Goal: Information Seeking & Learning: Compare options

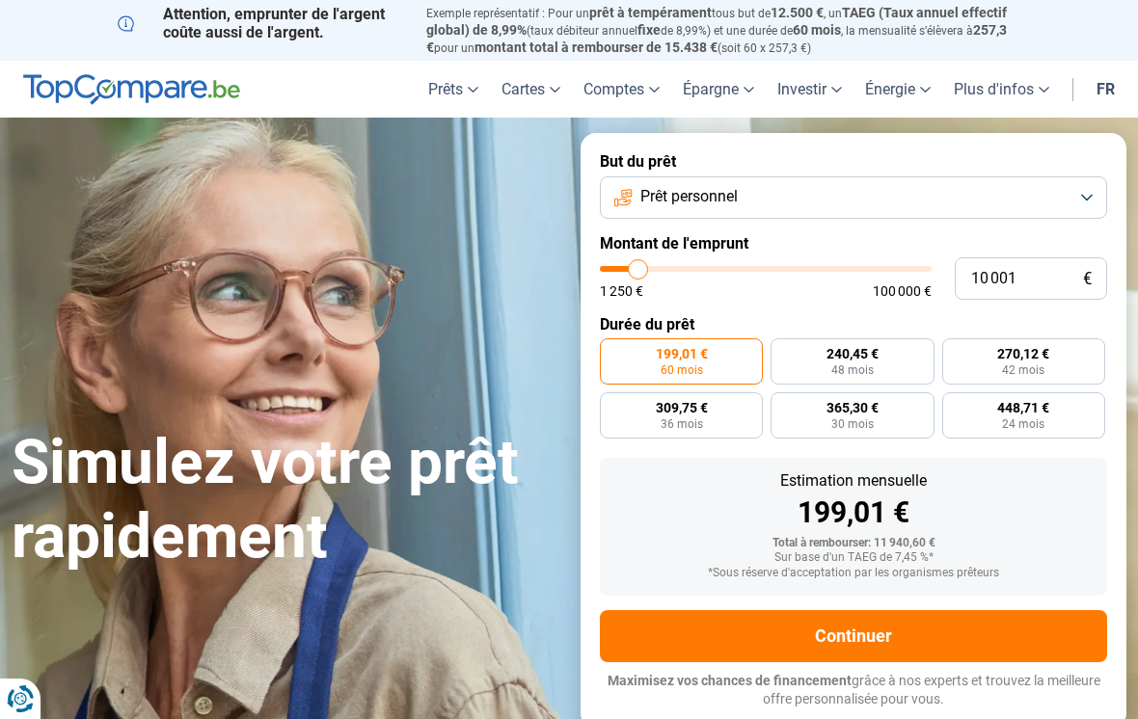
type input "16 000"
type input "16000"
type input "18 250"
type input "18250"
type input "20 250"
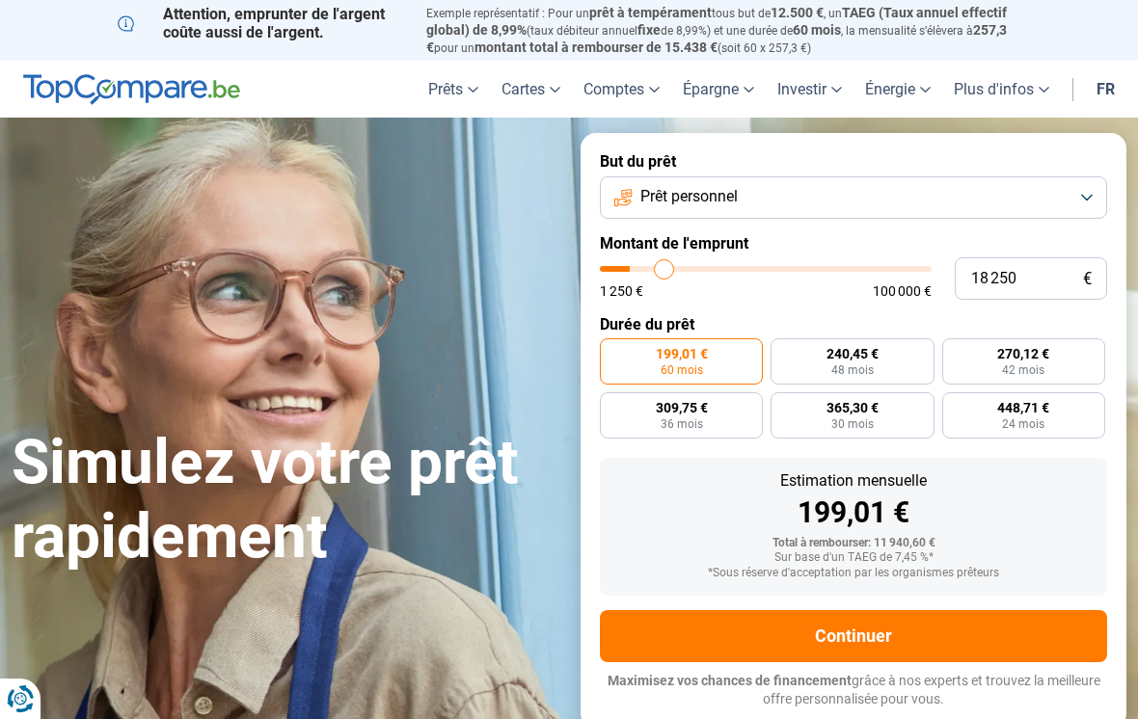
type input "20250"
type input "23 750"
type input "23750"
type input "27 750"
type input "27750"
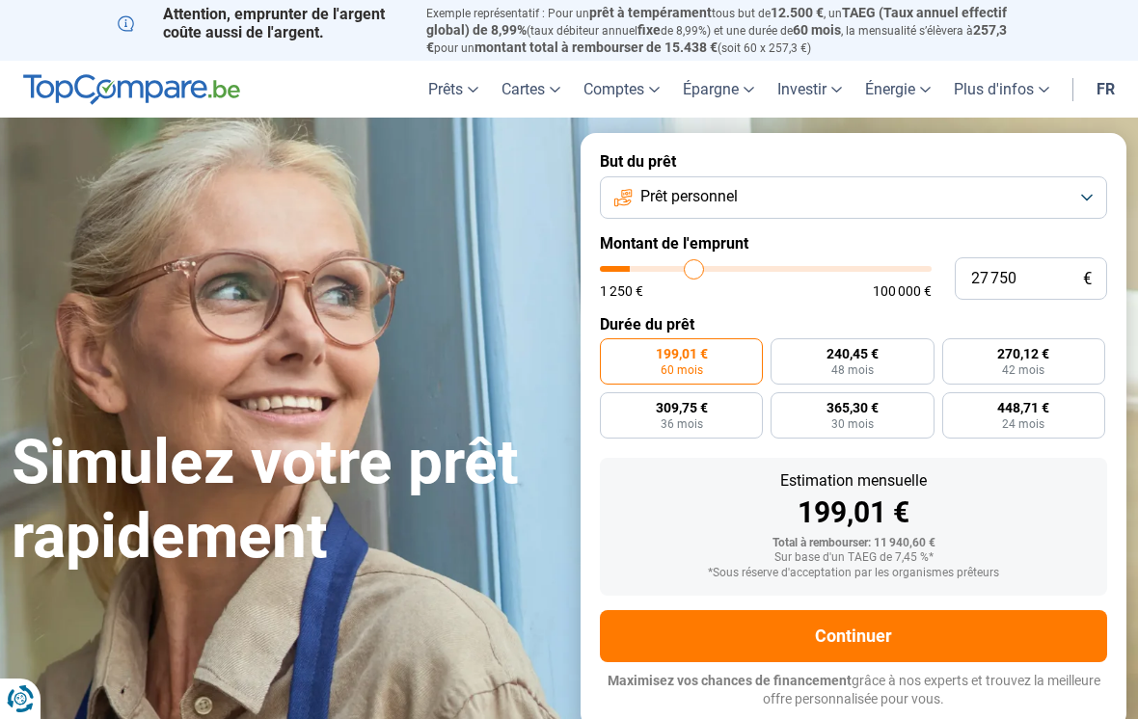
type input "31 250"
type input "31250"
type input "34 750"
type input "34750"
type input "37 500"
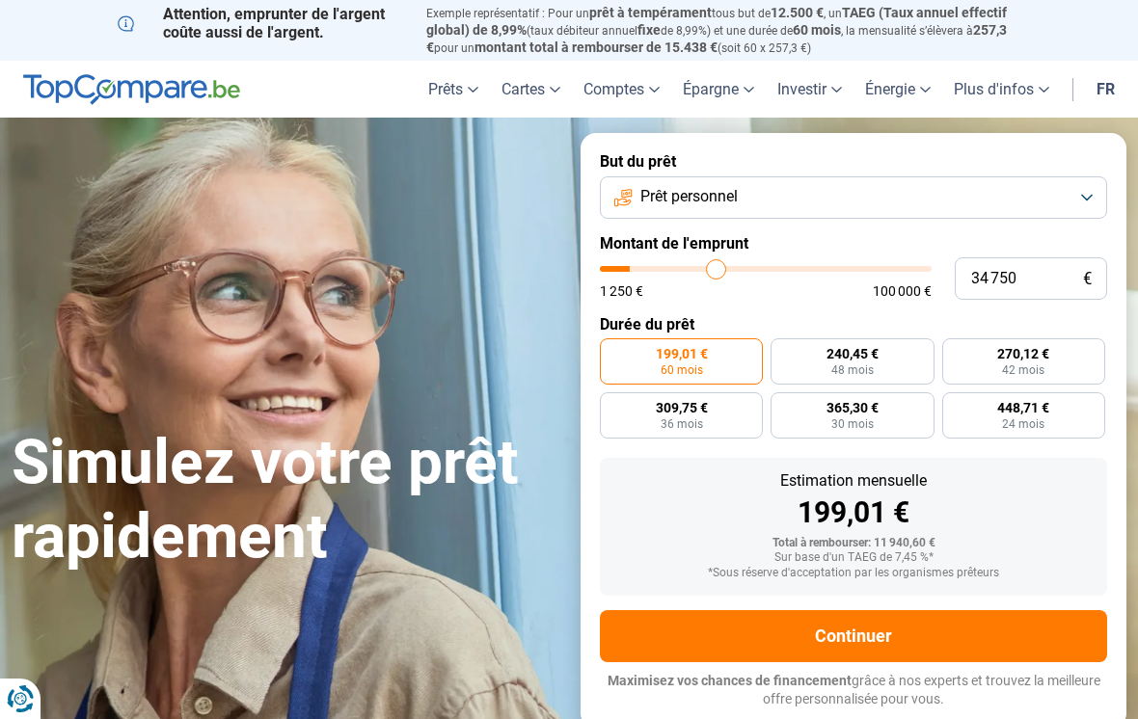
type input "37500"
type input "40 000"
type input "40000"
type input "42 750"
type input "42750"
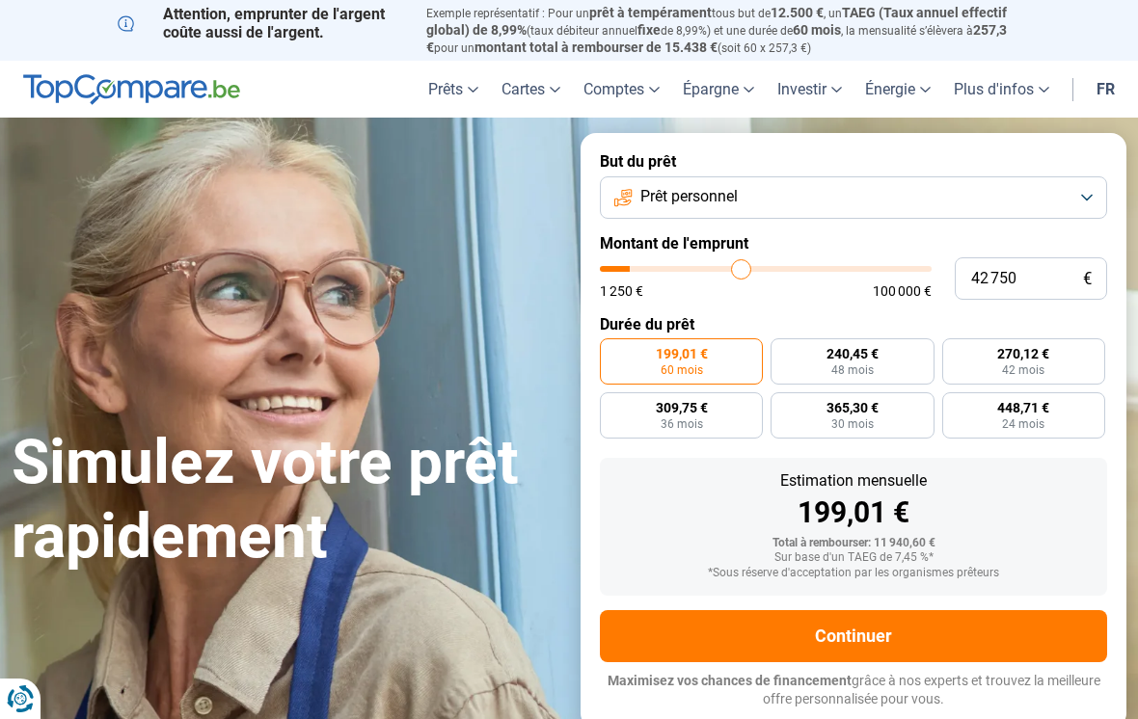
type input "45 750"
type input "45750"
type input "48 750"
type input "48750"
type input "52 000"
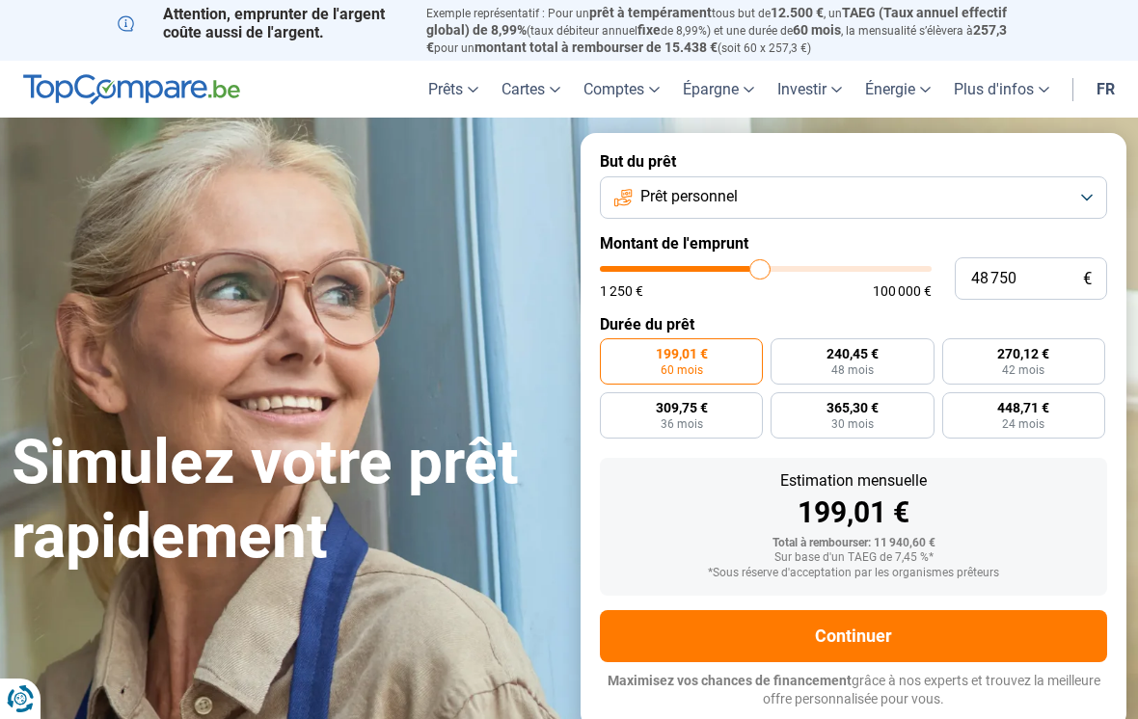
type input "52000"
type input "55 500"
type input "55500"
type input "58 500"
type input "58500"
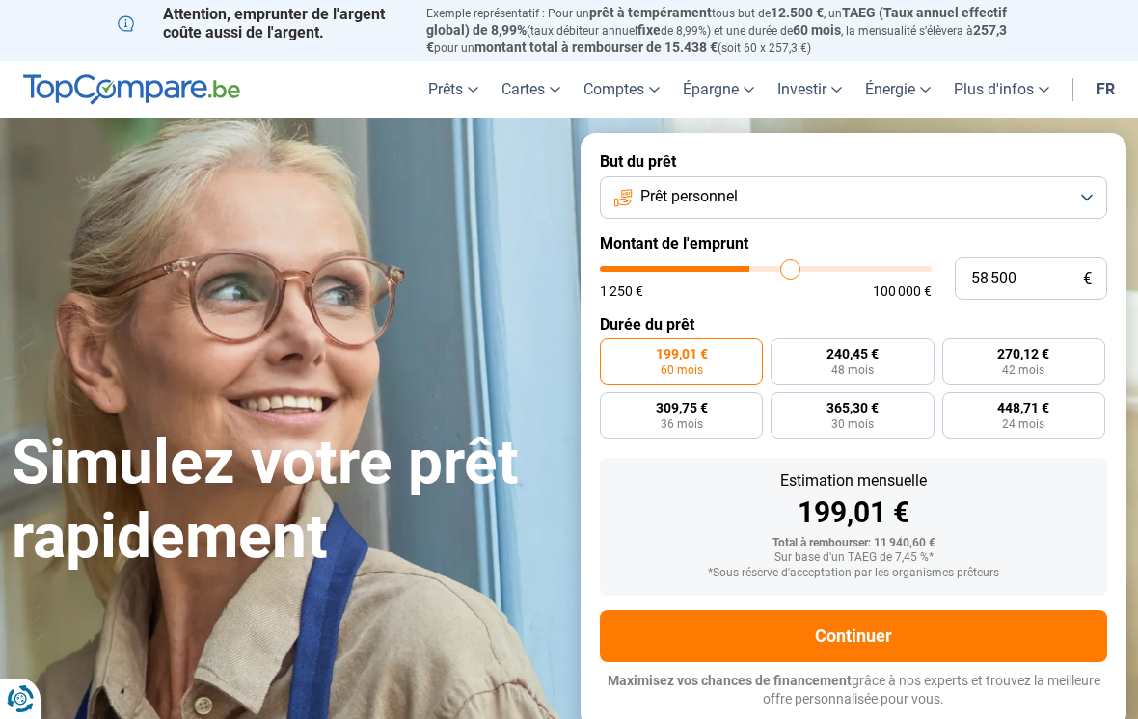
type input "62 250"
type input "62250"
type input "66 000"
type input "66000"
type input "69 500"
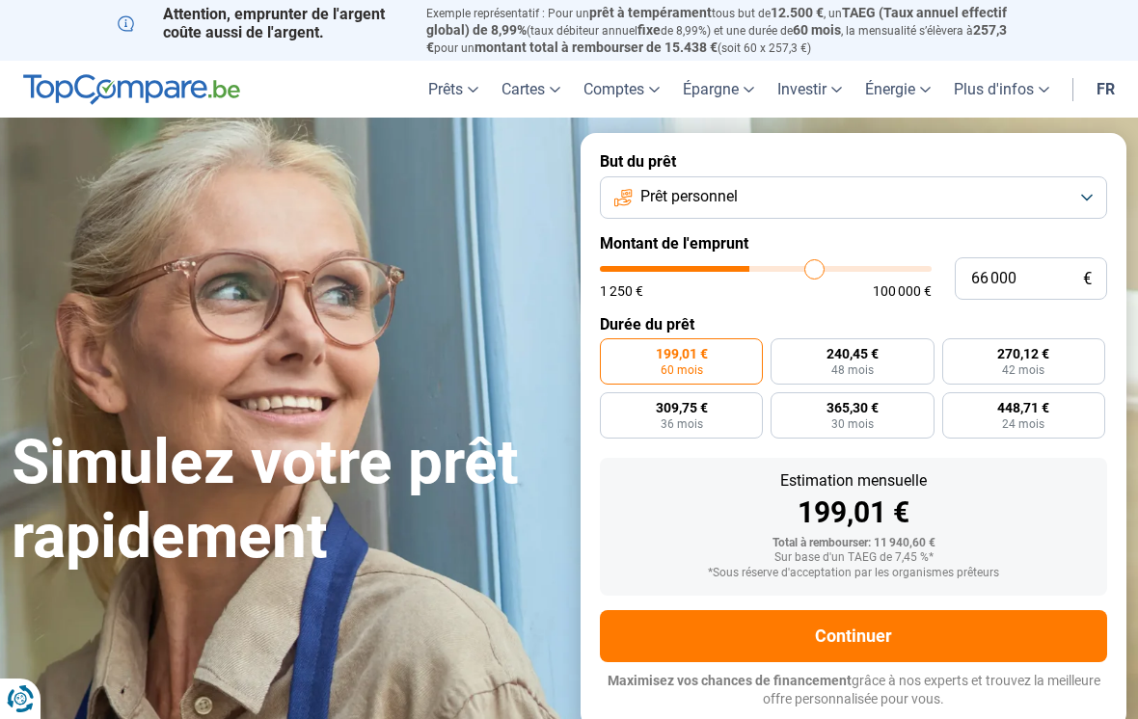
type input "69500"
type input "73 250"
type input "73250"
type input "76 500"
type input "76500"
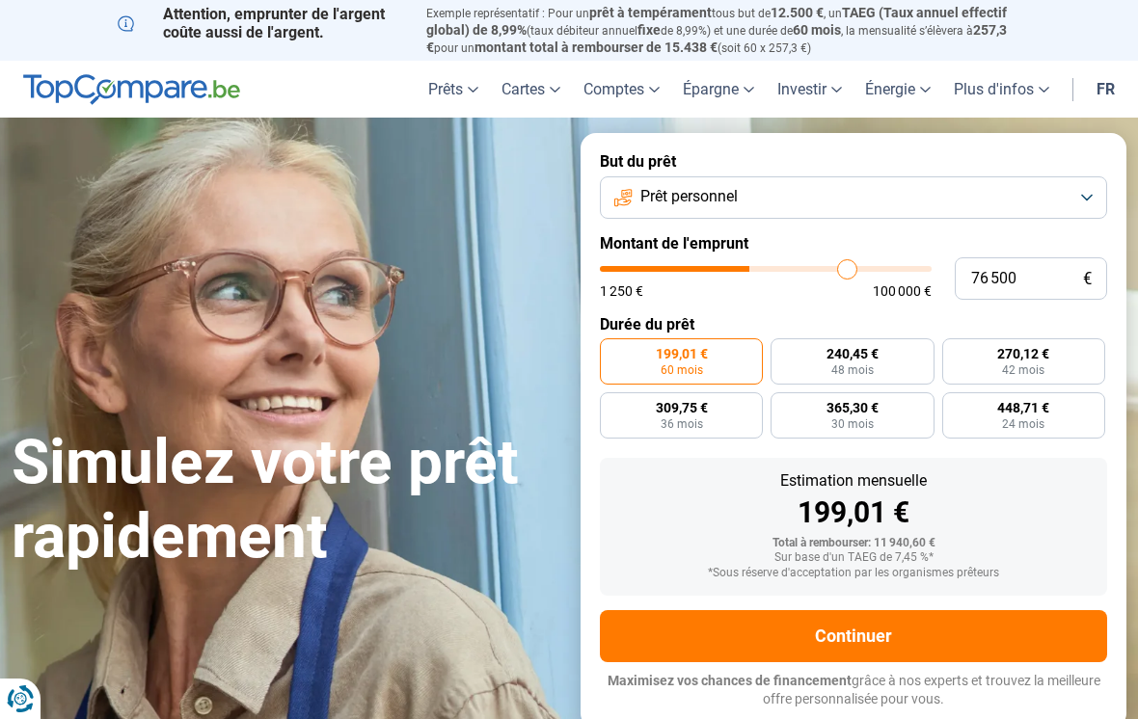
type input "79 250"
type input "79250"
type input "82 000"
type input "82000"
type input "84 500"
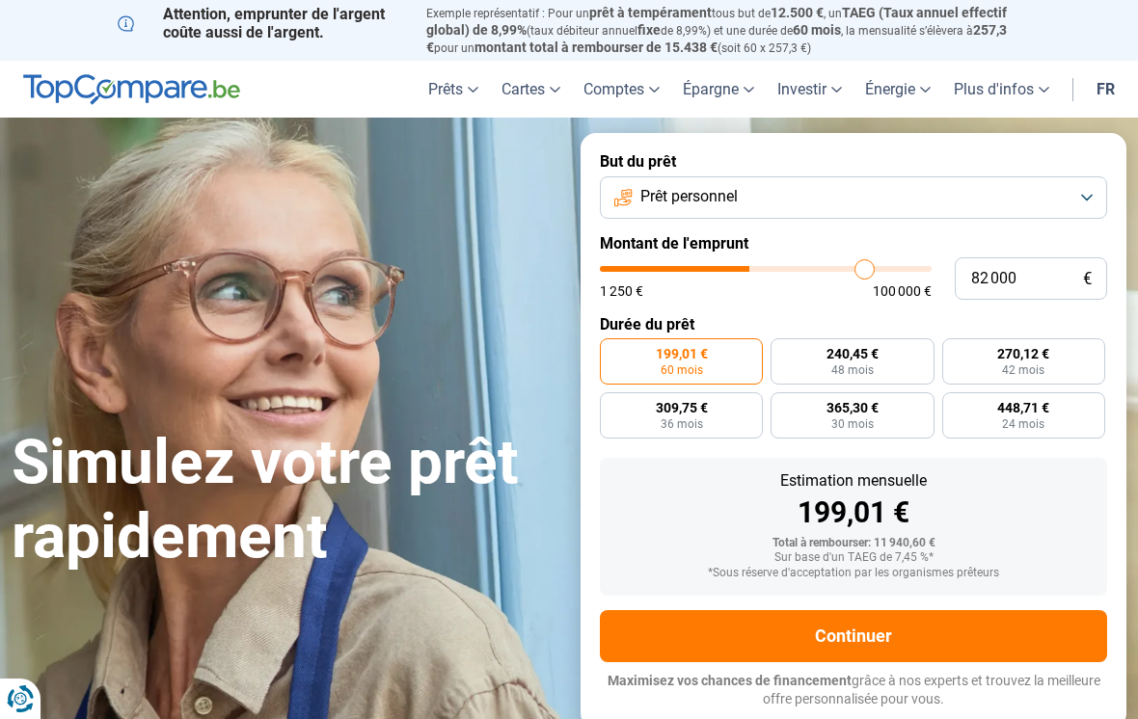
type input "84500"
type input "86 750"
type input "86750"
type input "88 250"
type input "88250"
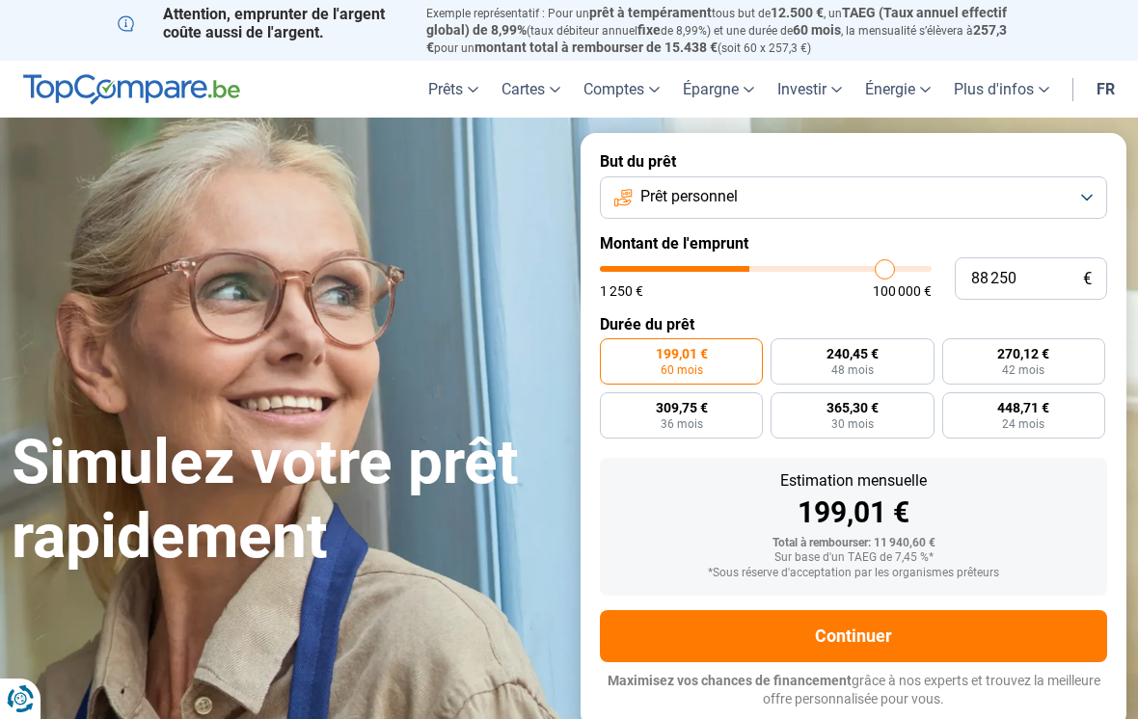
type input "89 750"
type input "89750"
type input "90 750"
type input "90750"
type input "91 500"
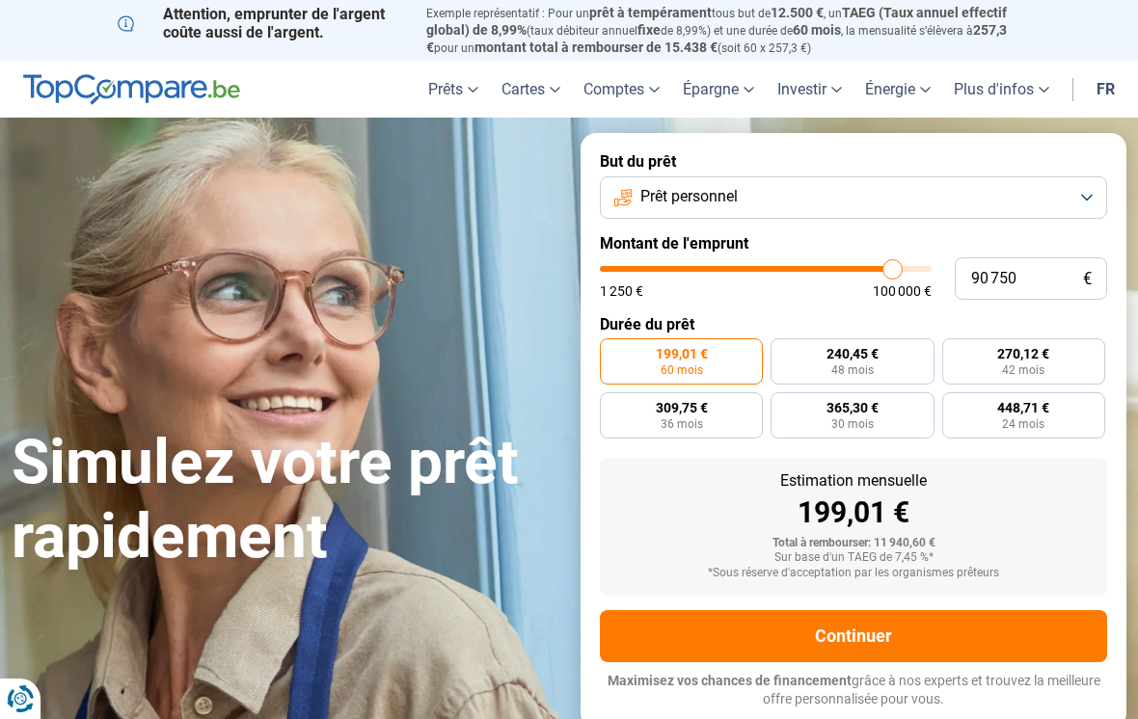
type input "91500"
type input "92 500"
type input "92500"
type input "93 000"
type input "93000"
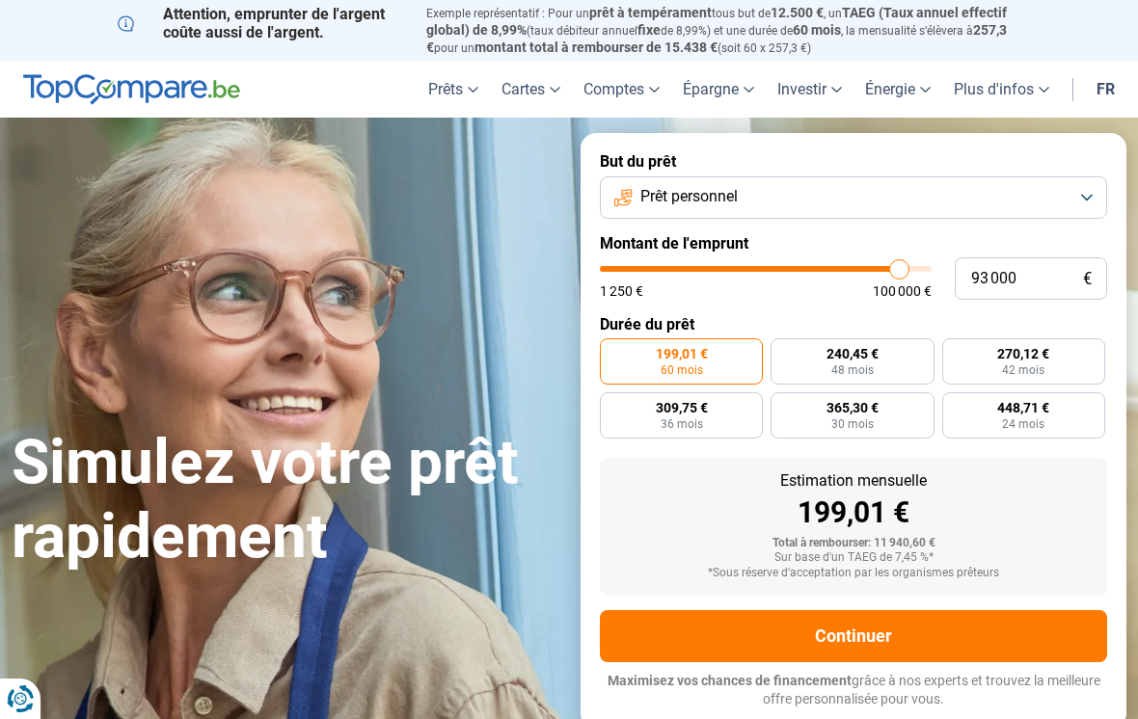
type input "94 000"
type input "94000"
type input "95 000"
type input "95000"
type input "95 250"
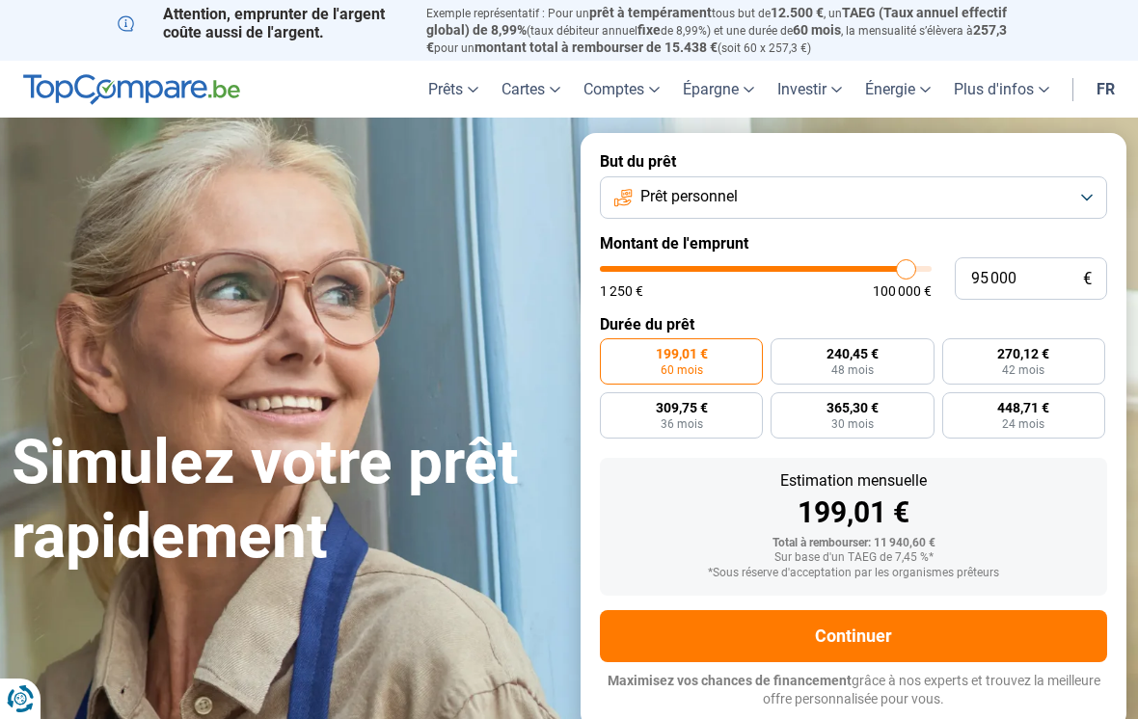
type input "95250"
type input "95 500"
type input "95500"
type input "95 750"
type input "95750"
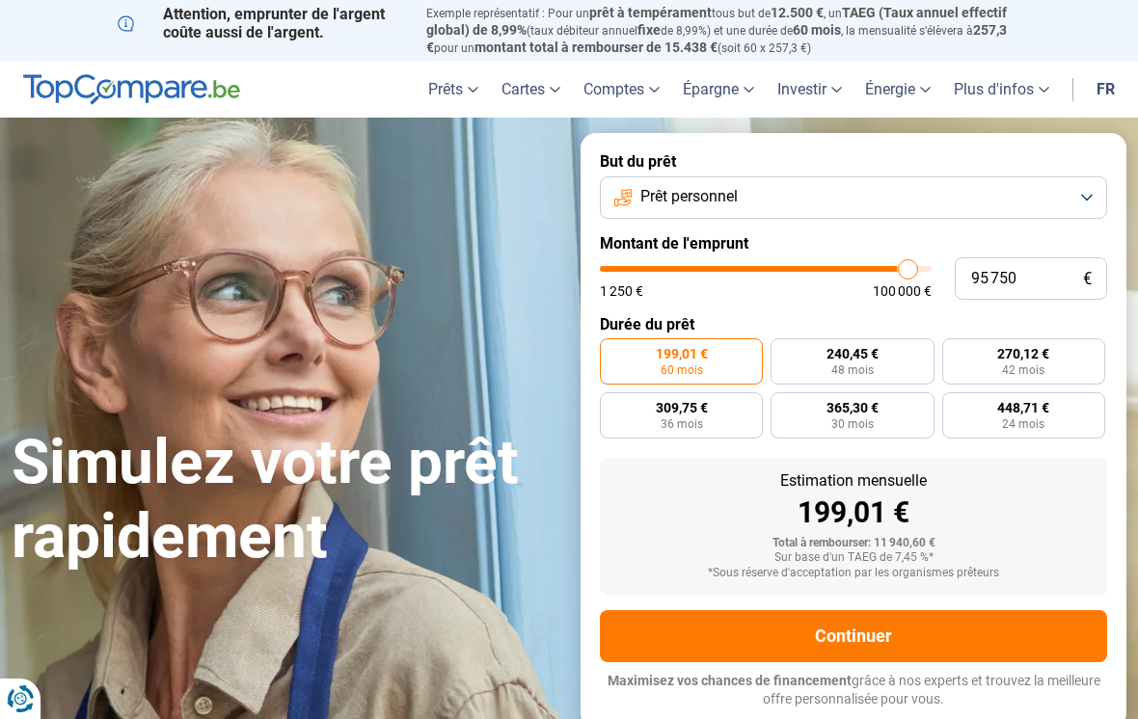
type input "96 250"
type input "96250"
radio input "false"
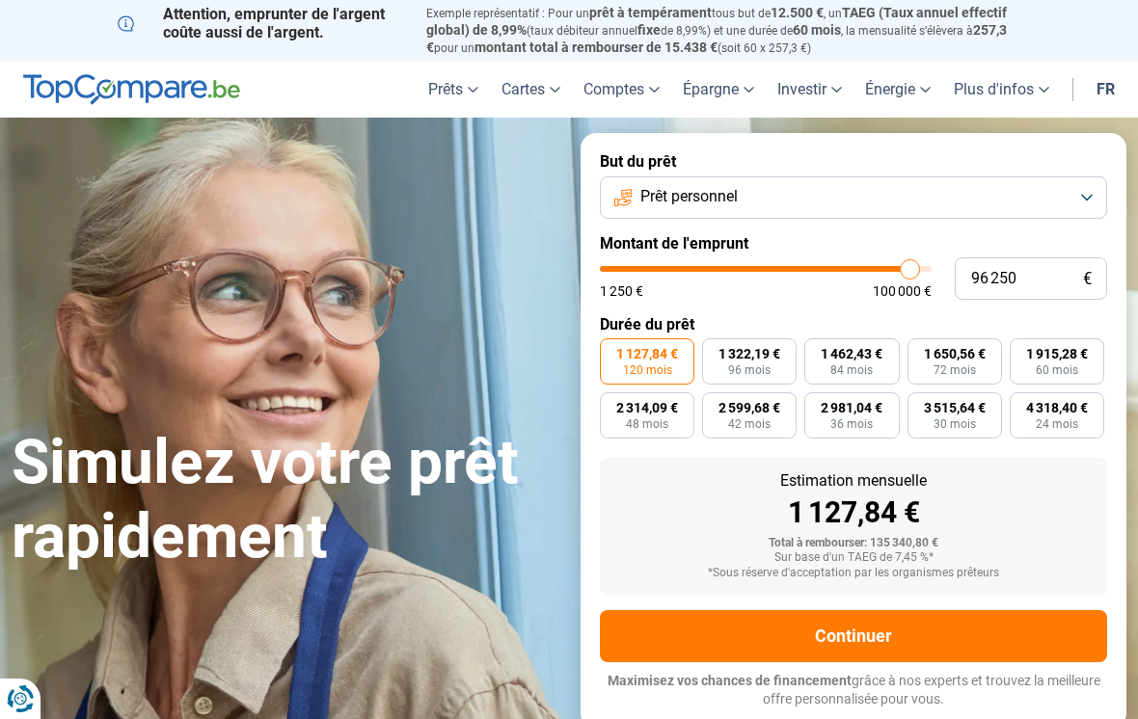
type input "100 000"
type input "100000"
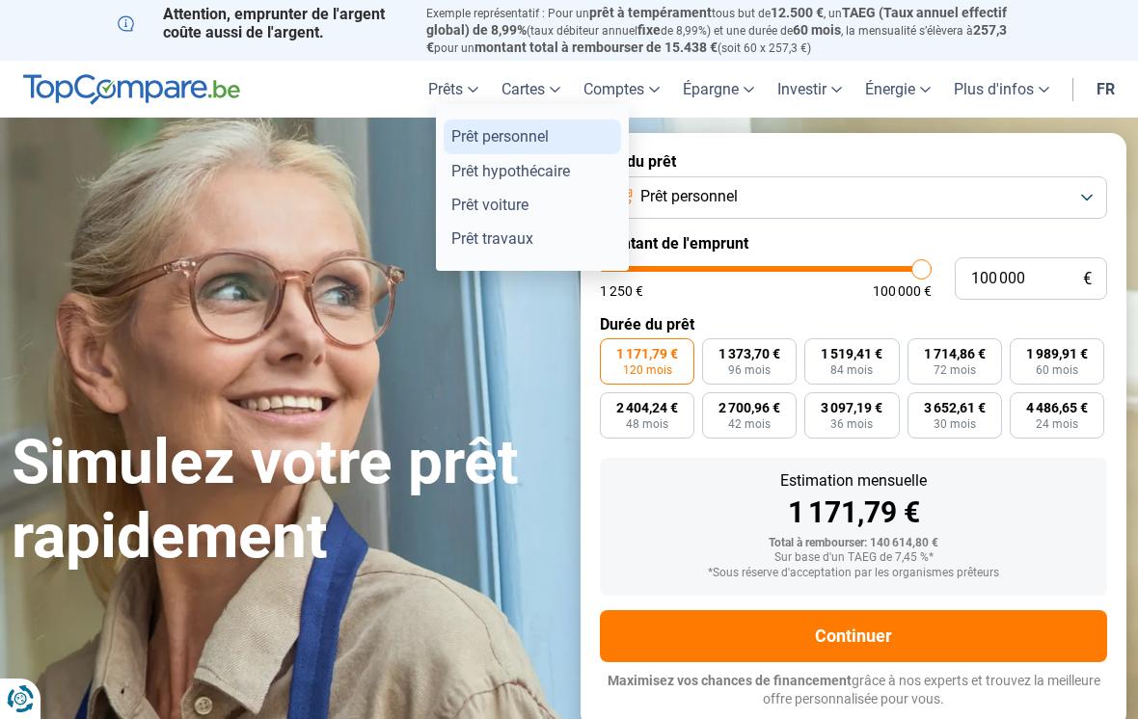
click at [464, 131] on link "Prêt personnel" at bounding box center [532, 137] width 177 height 34
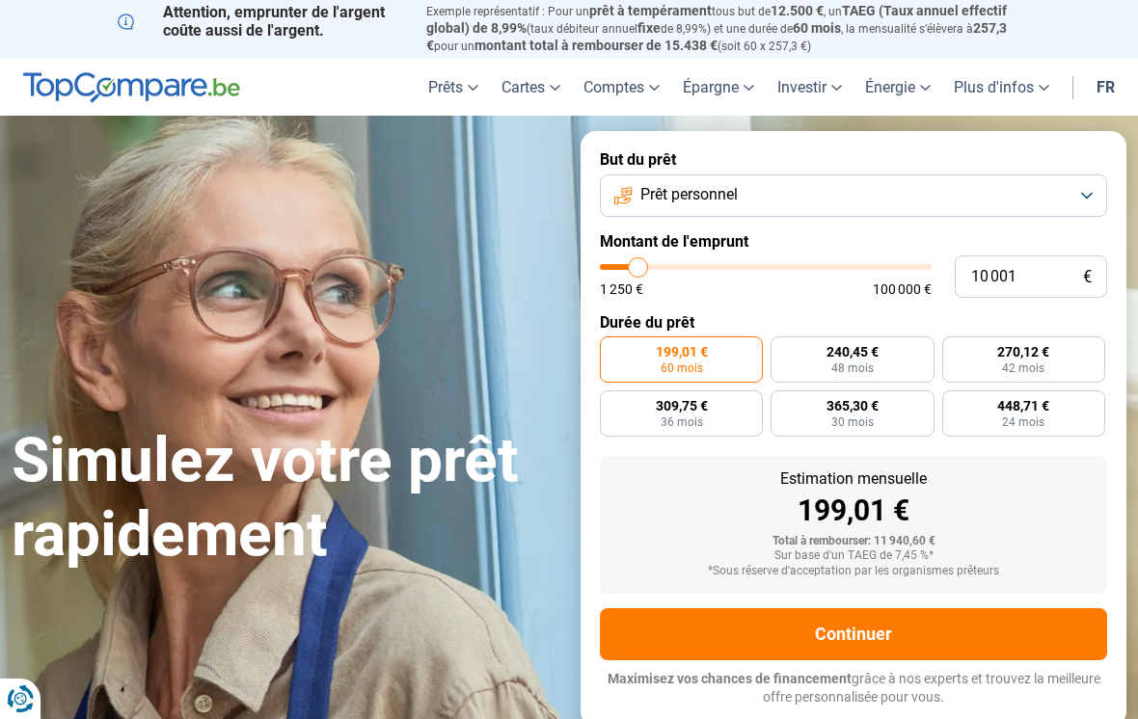
type input "10000"
radio input "true"
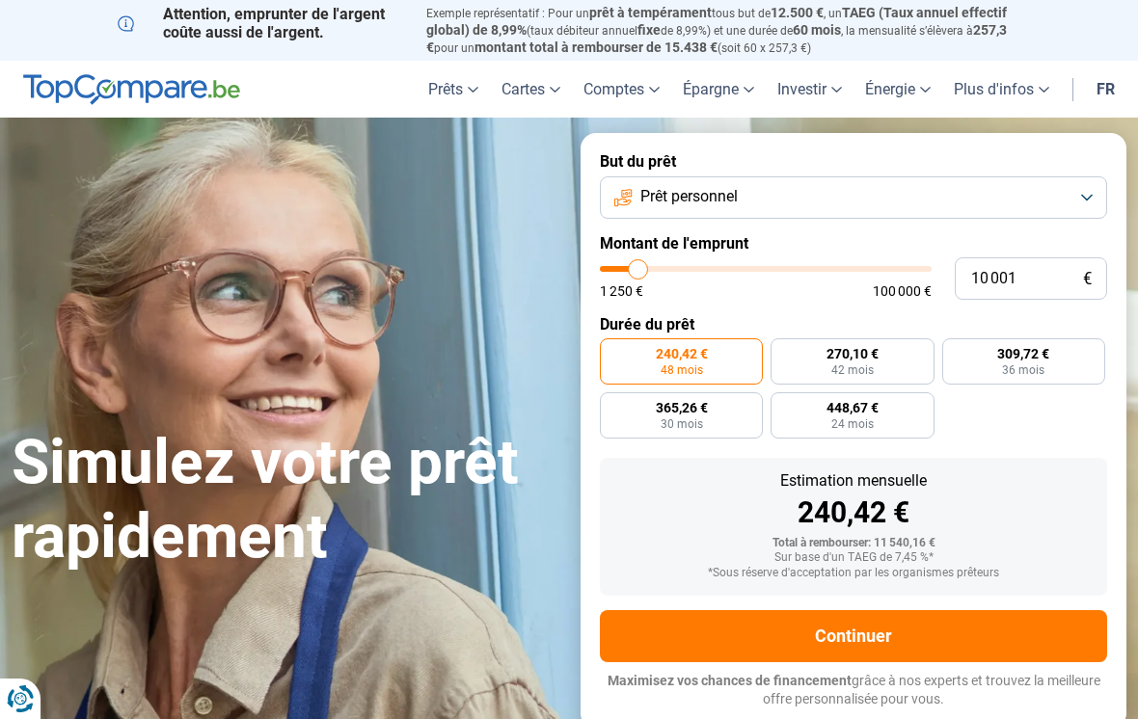
type input "10 750"
type input "10750"
type input "13 750"
type input "13750"
type input "16 000"
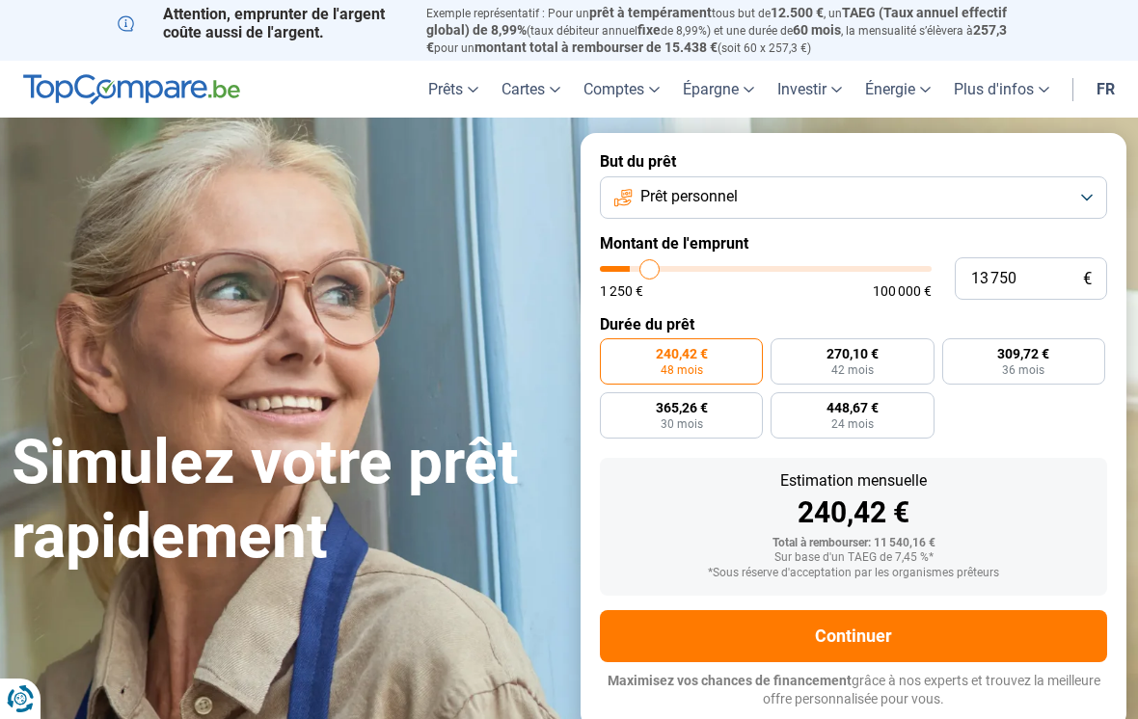
type input "16000"
type input "18 750"
type input "18750"
type input "24 750"
type input "24750"
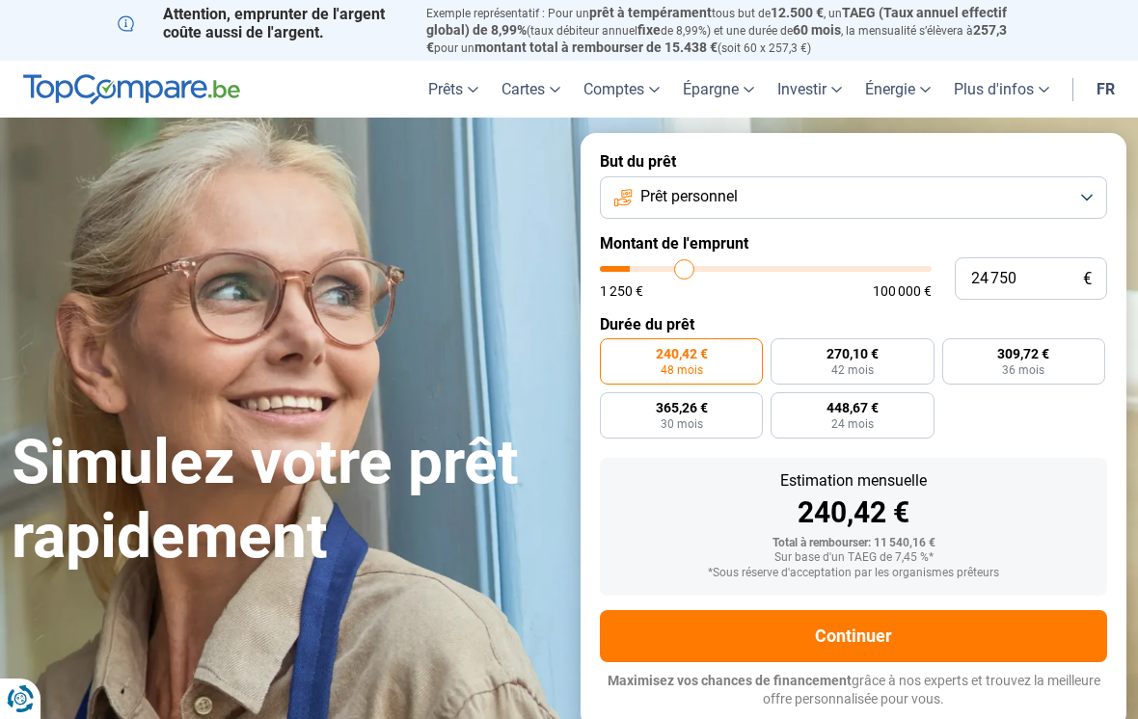
type input "31 250"
type input "31250"
type input "37 500"
type input "37500"
type input "43 750"
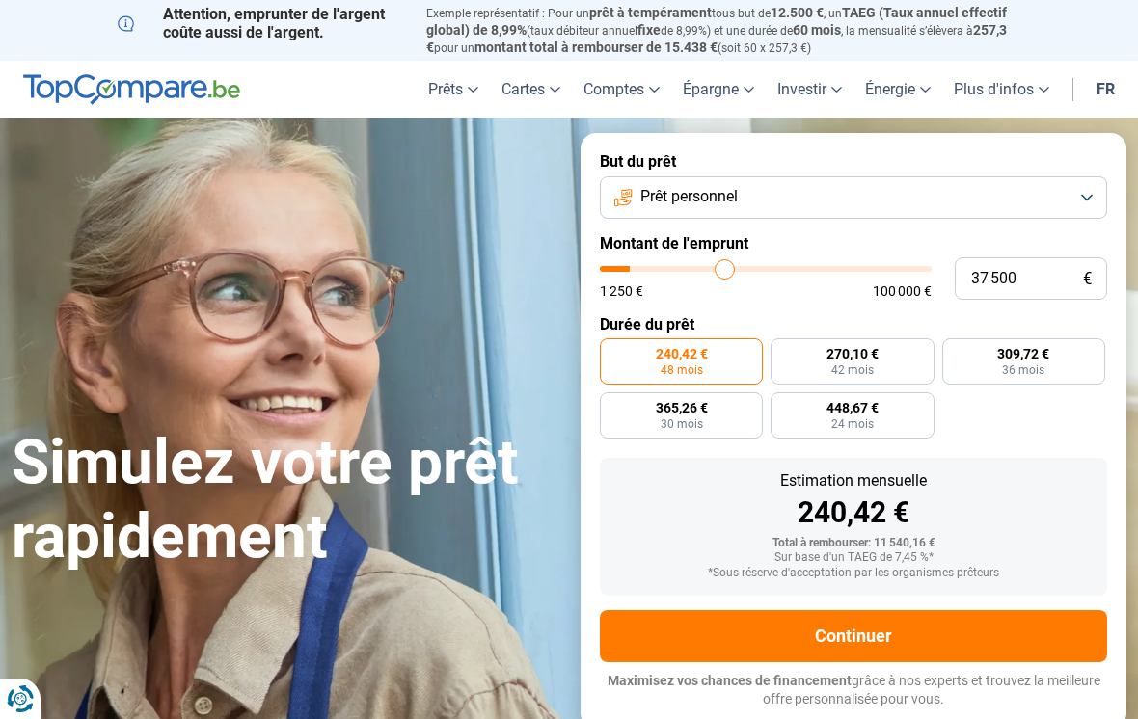
type input "43750"
type input "50 250"
type input "50250"
type input "56 500"
type input "56500"
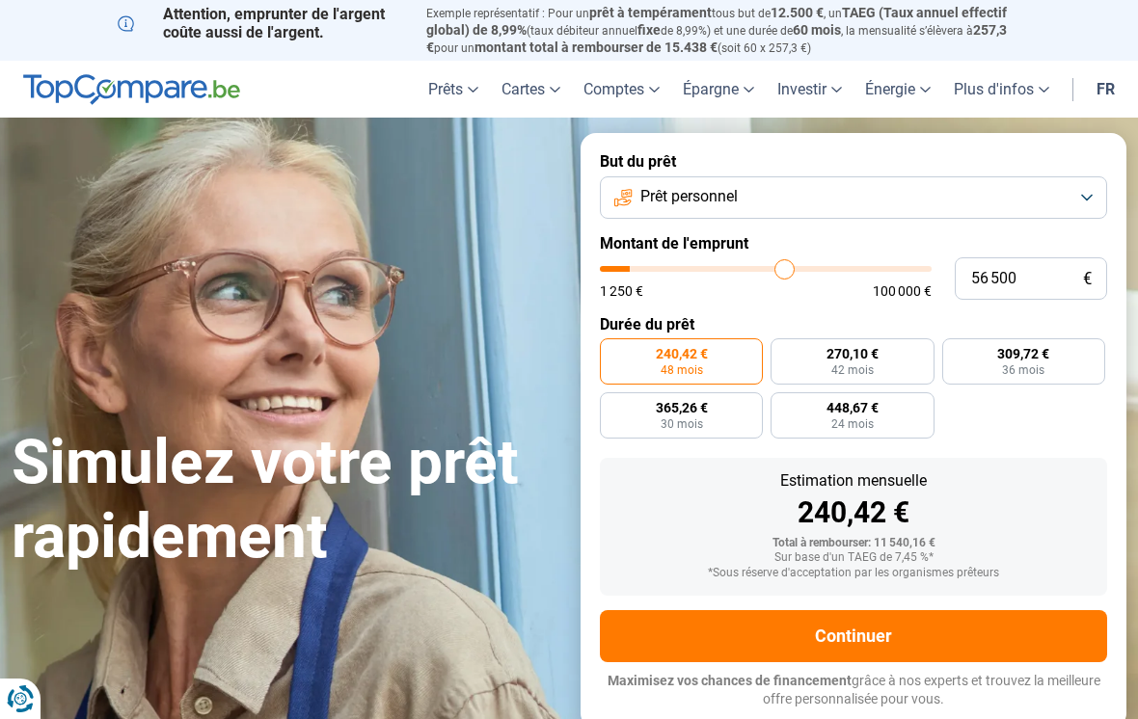
type input "63 000"
type input "63000"
type input "69 000"
type input "69000"
type input "74 500"
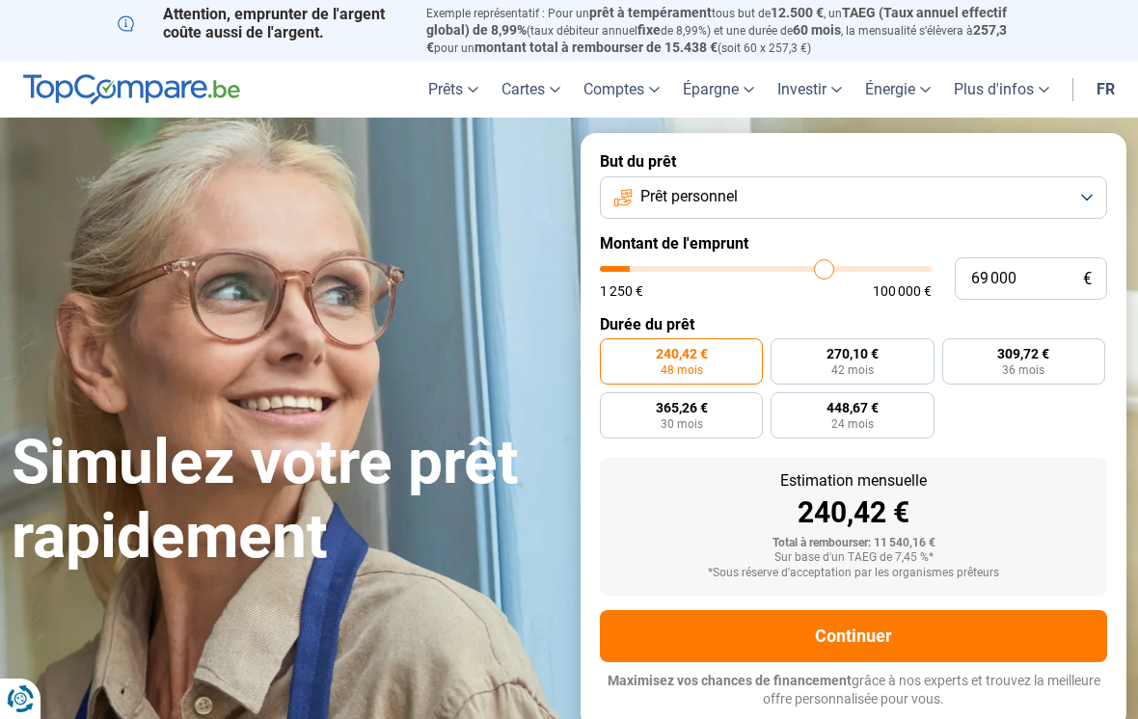
type input "74500"
type input "80 000"
type input "80000"
type input "85 250"
type input "85250"
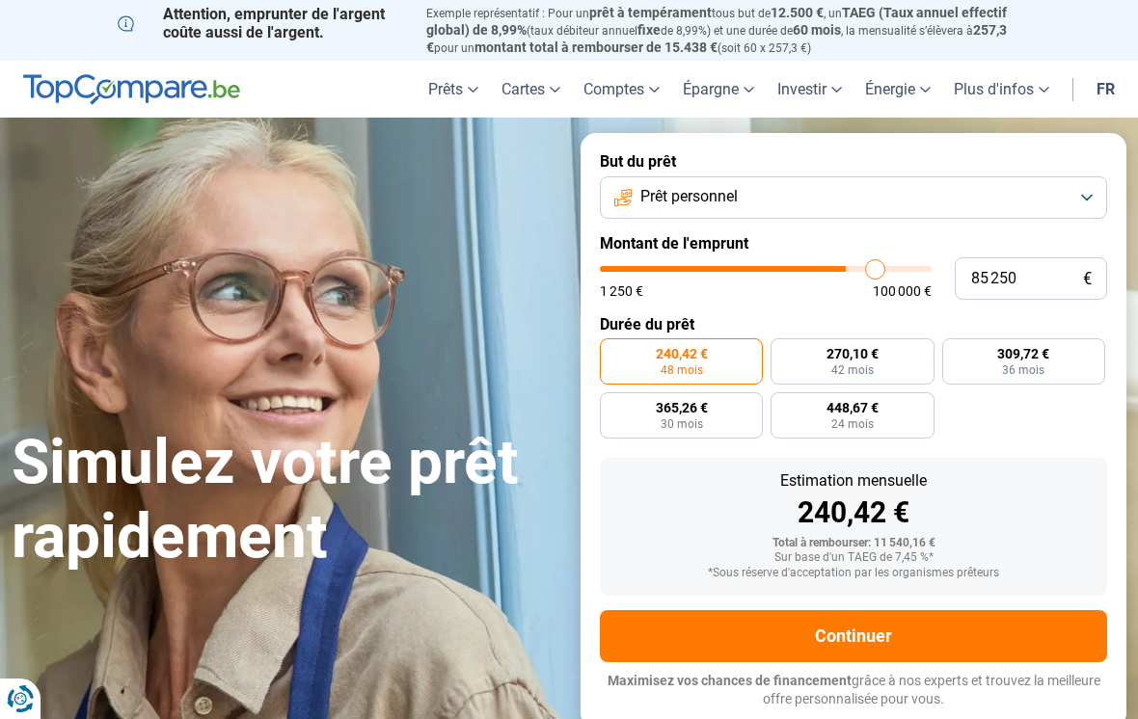
type input "89 250"
type input "89250"
type input "93 250"
type input "93250"
type input "97 000"
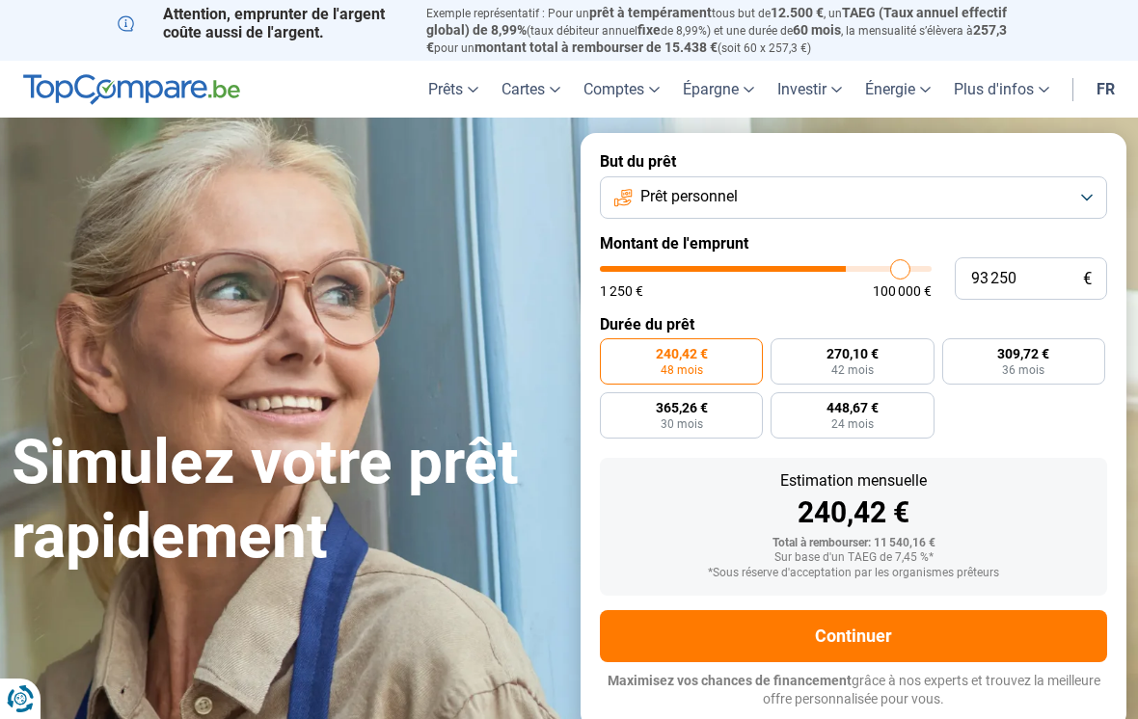
type input "97000"
type input "100 000"
type input "100000"
radio input "false"
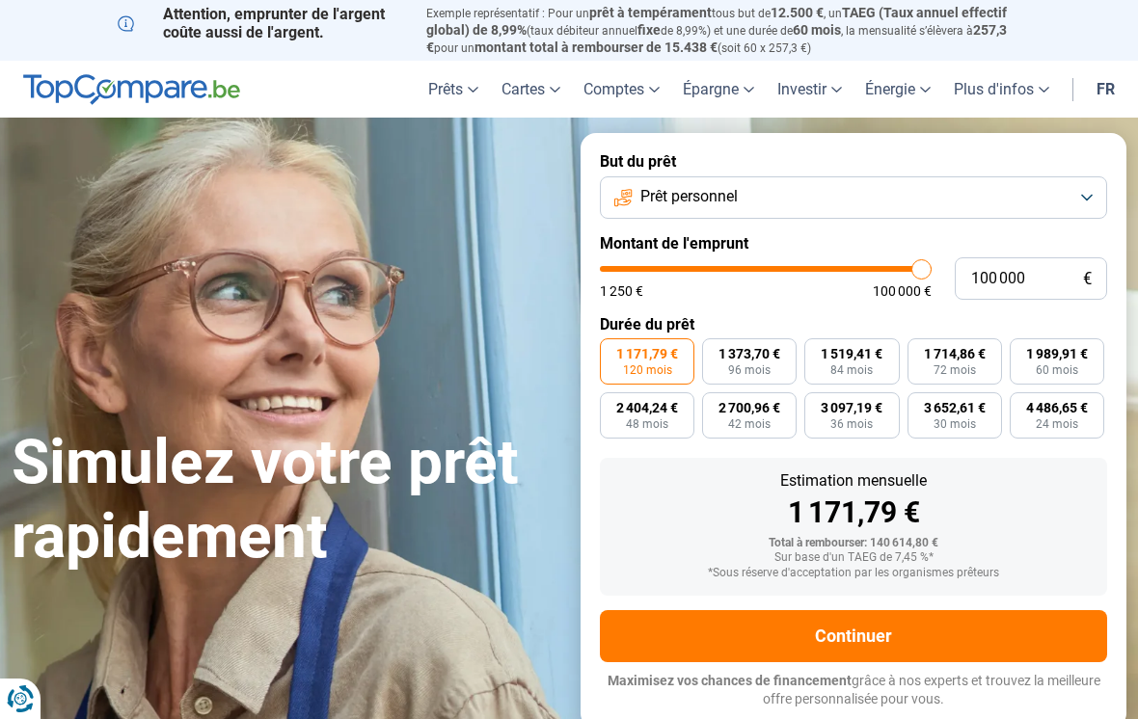
click at [1072, 203] on button "Prêt personnel" at bounding box center [853, 197] width 507 height 42
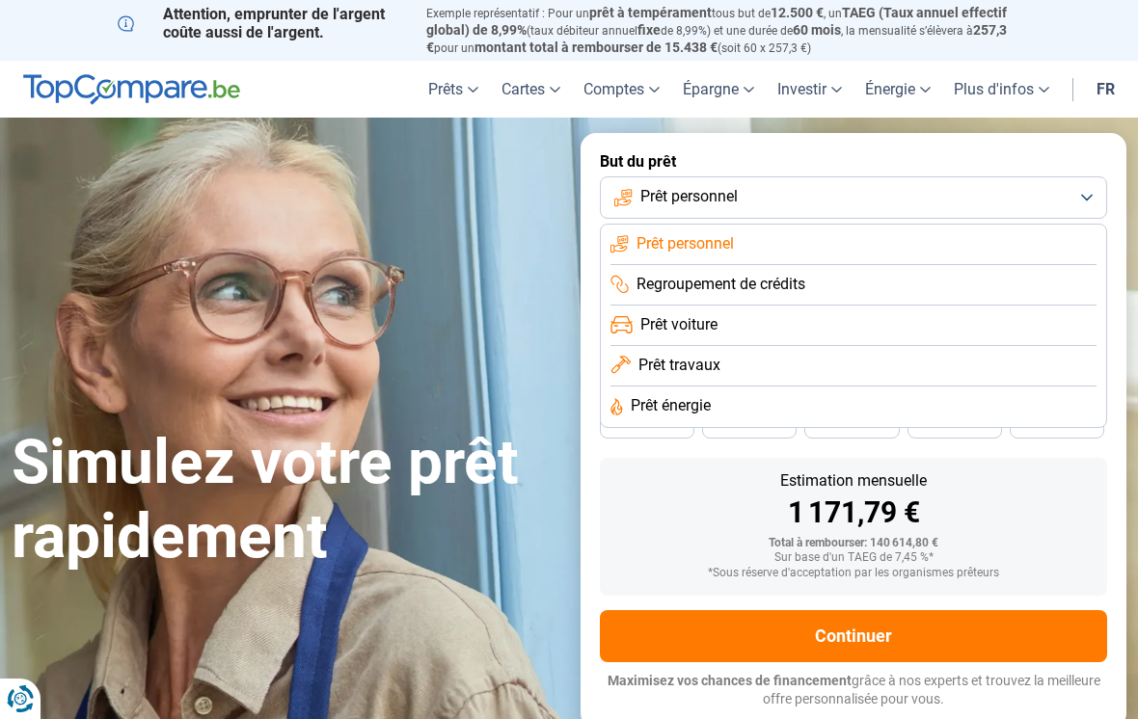
click at [718, 364] on span "Prêt travaux" at bounding box center [679, 365] width 82 height 21
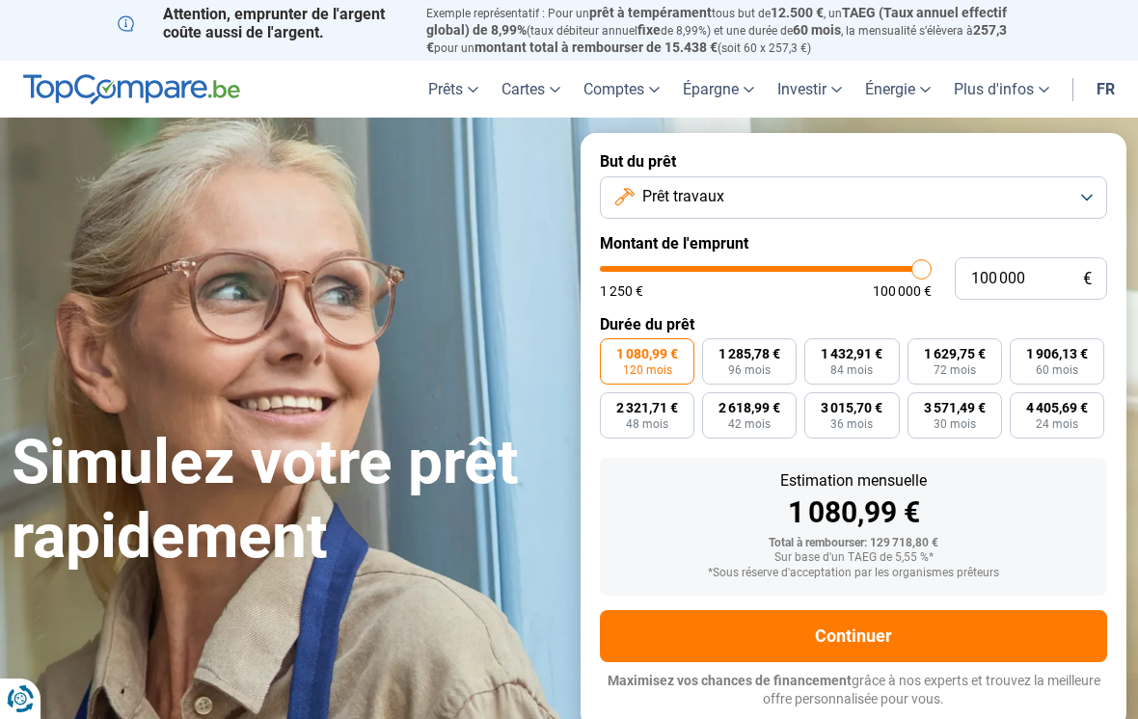
click at [1075, 201] on button "Prêt travaux" at bounding box center [853, 197] width 507 height 42
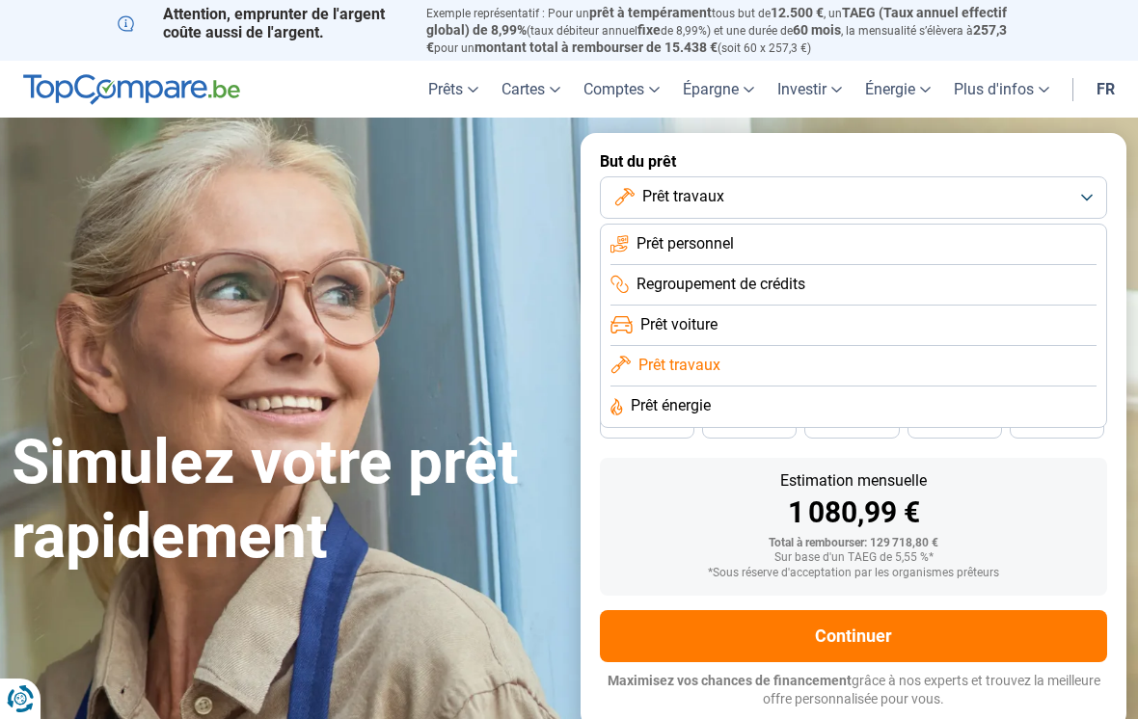
click at [730, 244] on span "Prêt personnel" at bounding box center [685, 243] width 97 height 21
